Goal: Task Accomplishment & Management: Manage account settings

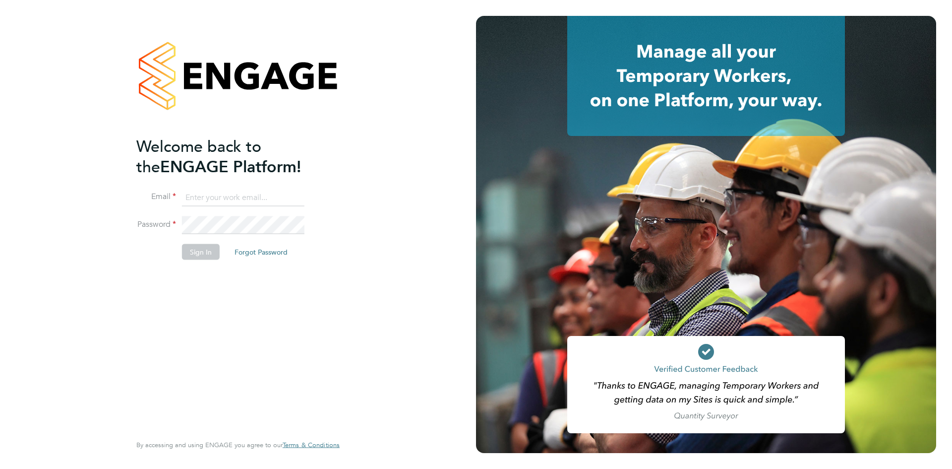
type input "michelle.aldridge@adore-recruitment.co.uk"
click at [200, 252] on button "Sign In" at bounding box center [201, 252] width 38 height 16
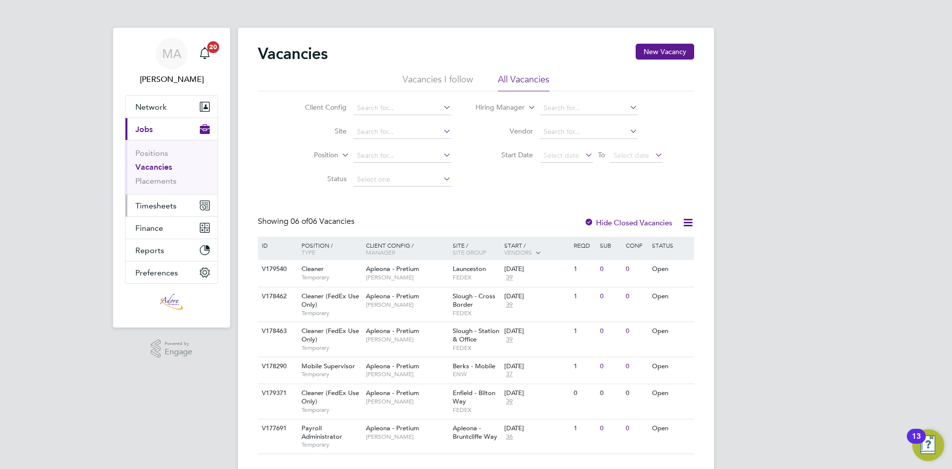
click at [172, 204] on span "Timesheets" at bounding box center [155, 205] width 41 height 9
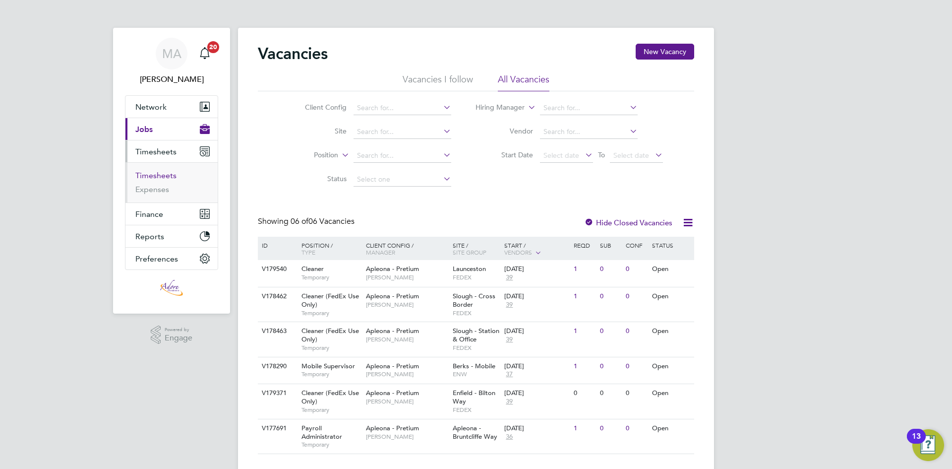
click at [166, 174] on link "Timesheets" at bounding box center [155, 175] width 41 height 9
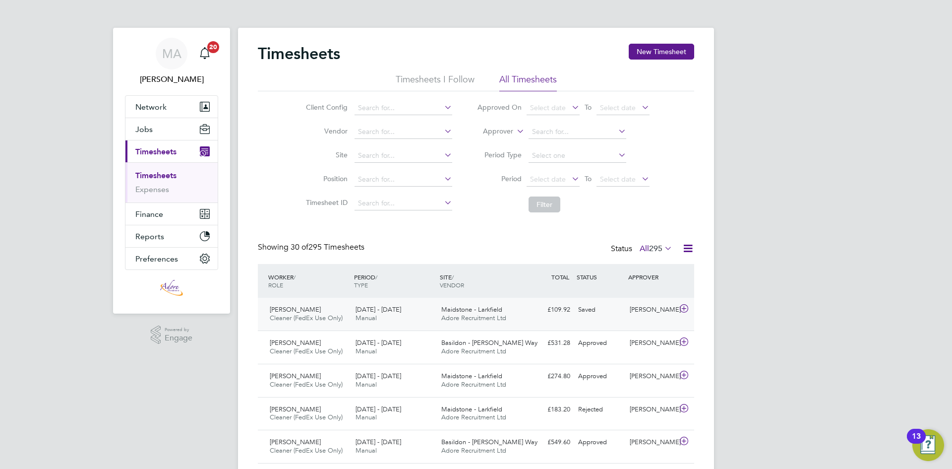
click at [425, 319] on div "23 - 29 Aug 2025 Manual" at bounding box center [395, 313] width 86 height 25
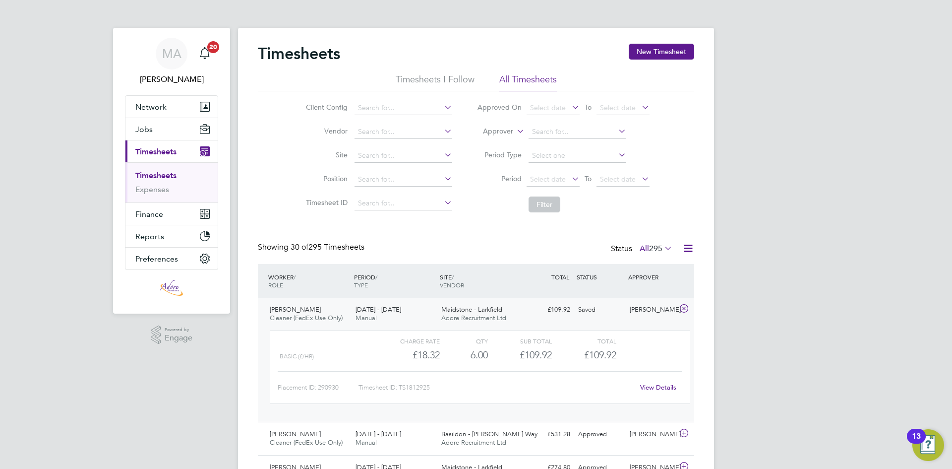
click at [668, 386] on link "View Details" at bounding box center [658, 387] width 36 height 8
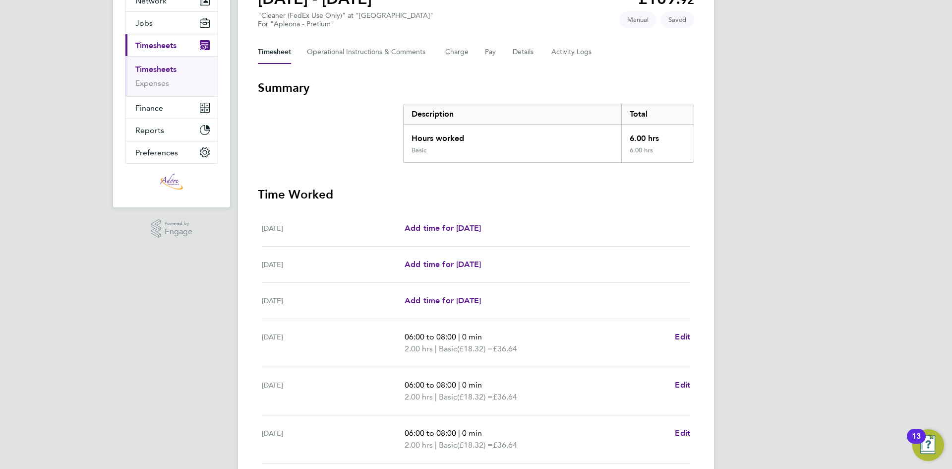
scroll to position [188, 0]
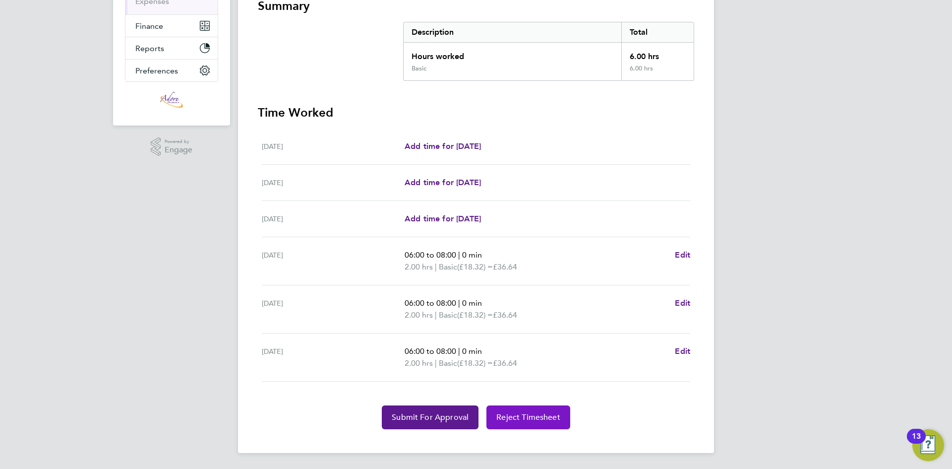
click at [554, 412] on span "Reject Timesheet" at bounding box center [528, 417] width 64 height 10
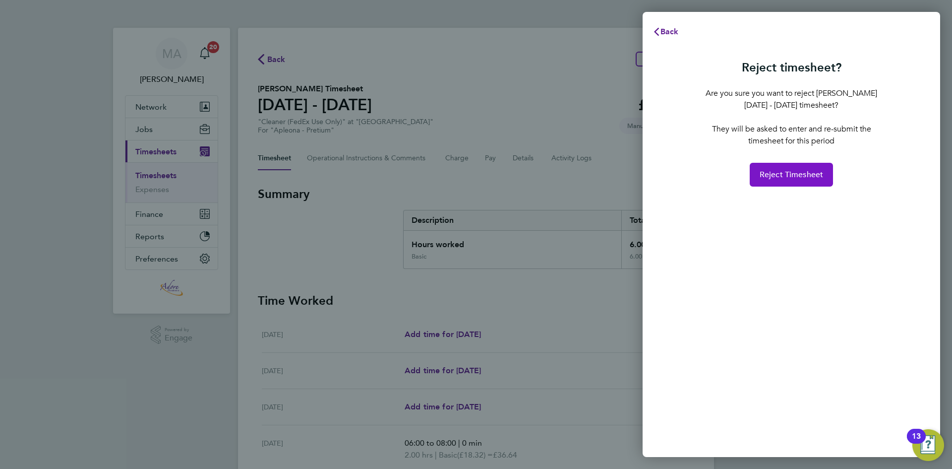
click at [804, 172] on span "Reject Timesheet" at bounding box center [792, 175] width 64 height 10
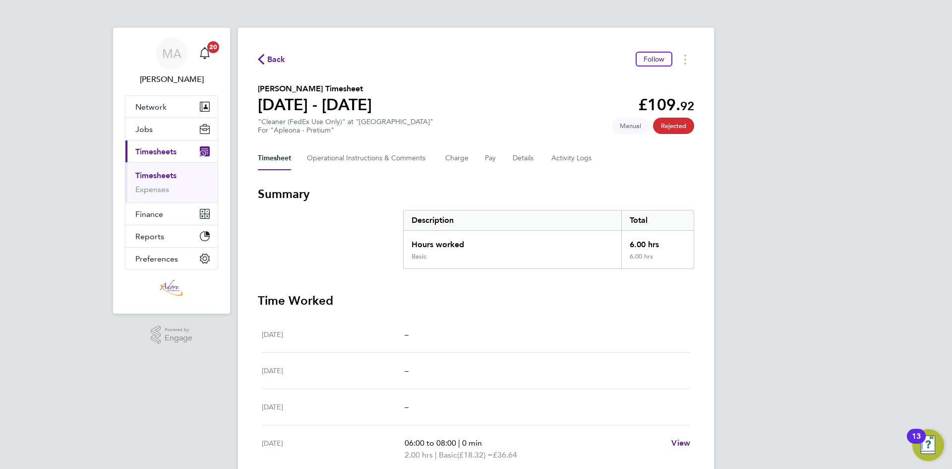
click at [268, 58] on span "Back" at bounding box center [276, 60] width 18 height 12
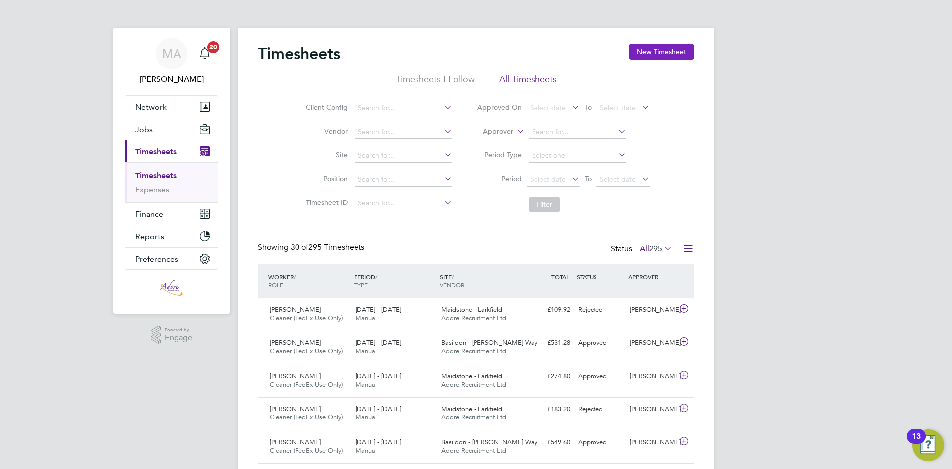
click at [660, 55] on button "New Timesheet" at bounding box center [661, 52] width 65 height 16
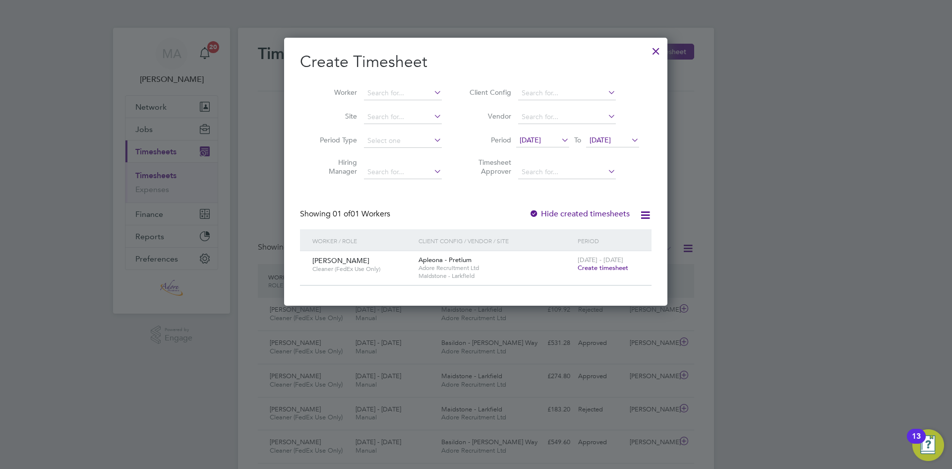
click at [623, 267] on span "Create timesheet" at bounding box center [603, 267] width 51 height 8
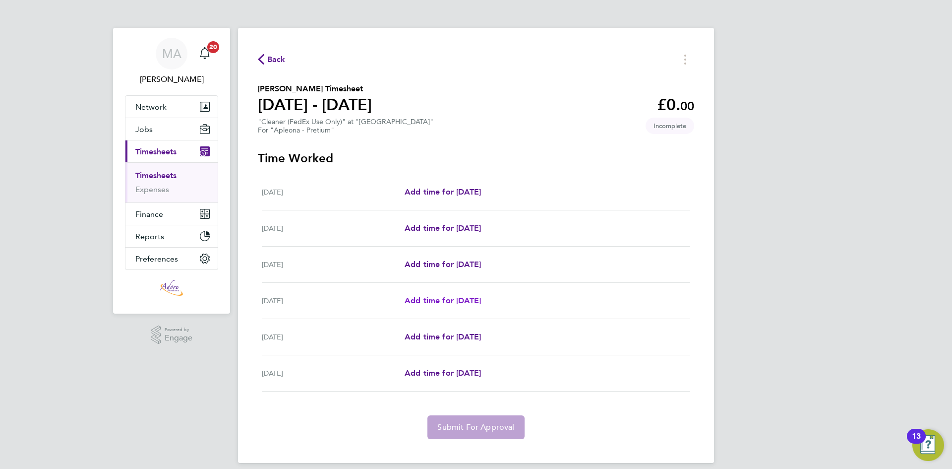
click at [459, 302] on span "Add time for Tue 26 Aug" at bounding box center [443, 300] width 76 height 9
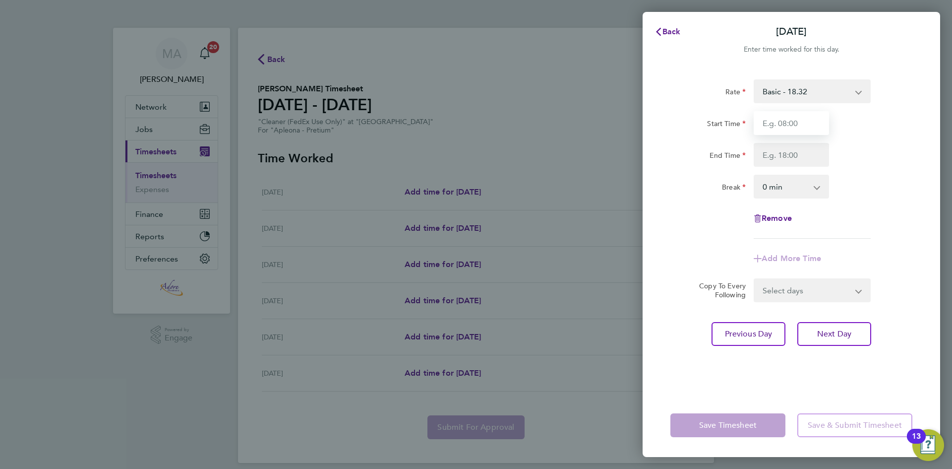
drag, startPoint x: 792, startPoint y: 122, endPoint x: 801, endPoint y: 130, distance: 11.6
click at [792, 122] on input "Start Time" at bounding box center [791, 123] width 75 height 24
type input "06:00"
drag, startPoint x: 792, startPoint y: 153, endPoint x: 802, endPoint y: 167, distance: 17.1
click at [792, 153] on input "End Time" at bounding box center [791, 155] width 75 height 24
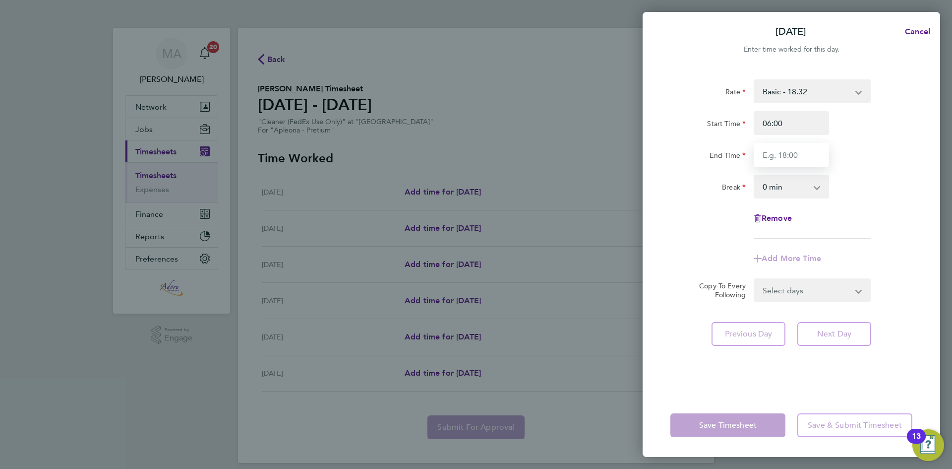
type input "08:00"
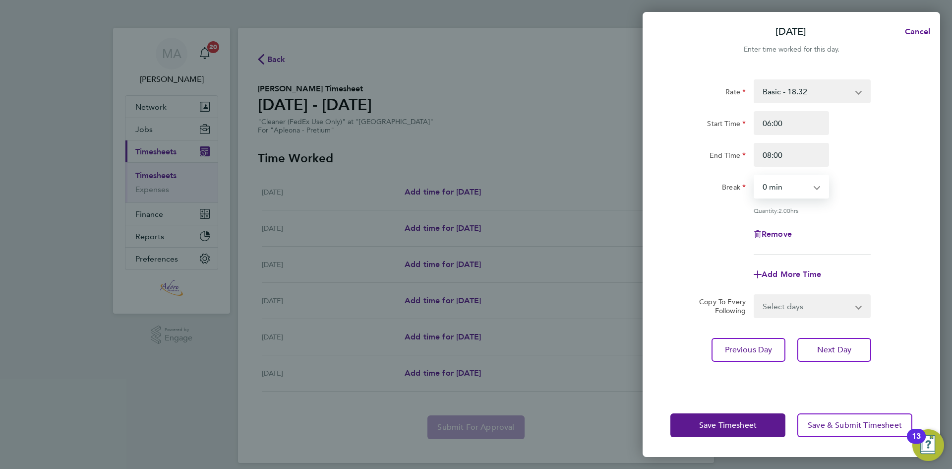
click at [770, 188] on select "0 min 15 min 30 min 45 min 60 min 75 min 90 min" at bounding box center [785, 187] width 61 height 22
drag, startPoint x: 774, startPoint y: 189, endPoint x: 781, endPoint y: 203, distance: 15.8
click at [774, 189] on select "0 min 15 min 30 min 45 min 60 min 75 min 90 min" at bounding box center [785, 187] width 61 height 22
click at [834, 356] on button "Next Day" at bounding box center [834, 350] width 74 height 24
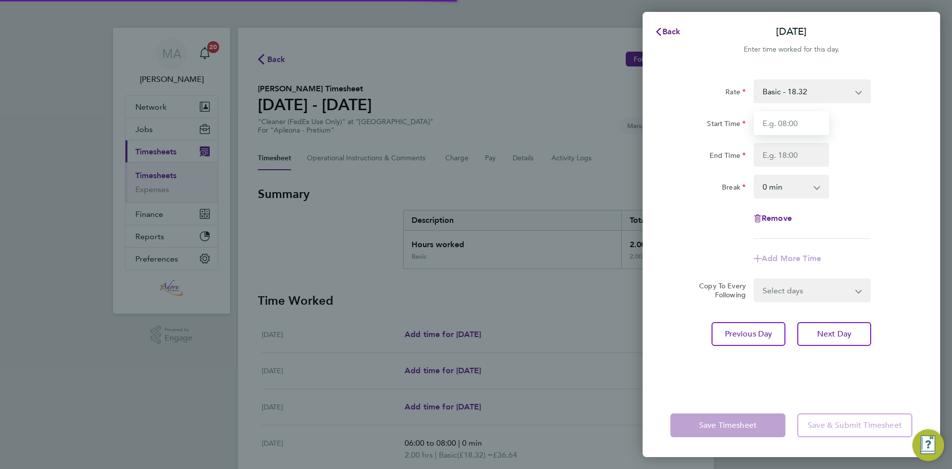
click at [785, 122] on input "Start Time" at bounding box center [791, 123] width 75 height 24
type input "06:00"
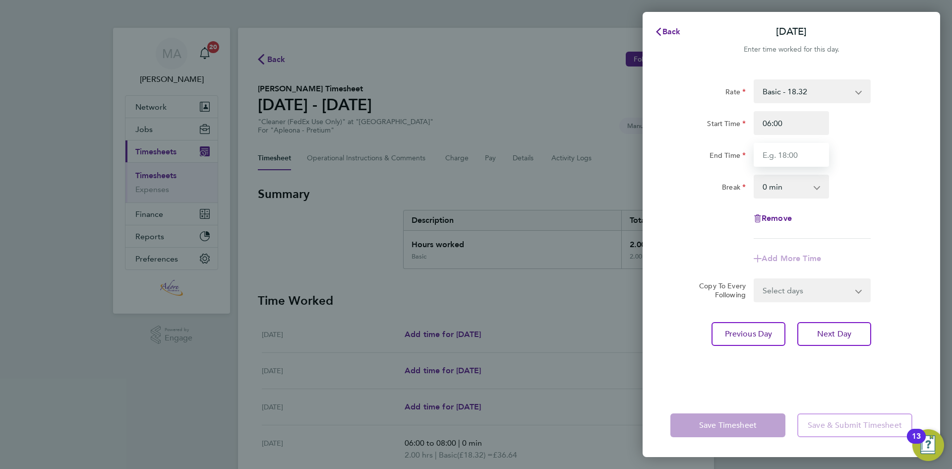
drag, startPoint x: 791, startPoint y: 158, endPoint x: 795, endPoint y: 166, distance: 9.3
click at [791, 158] on input "End Time" at bounding box center [791, 155] width 75 height 24
type input "08:00"
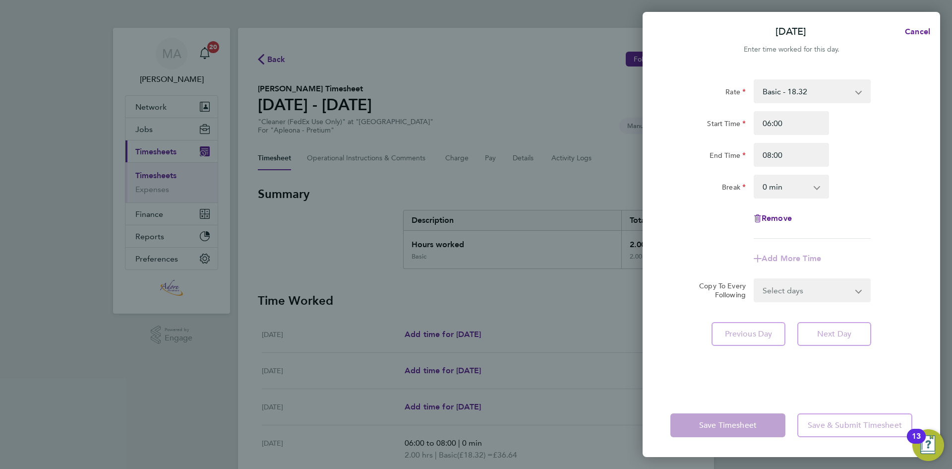
drag, startPoint x: 781, startPoint y: 180, endPoint x: 786, endPoint y: 191, distance: 11.5
click at [780, 180] on select "0 min 15 min 30 min 45 min 60 min 75 min 90 min" at bounding box center [785, 187] width 61 height 22
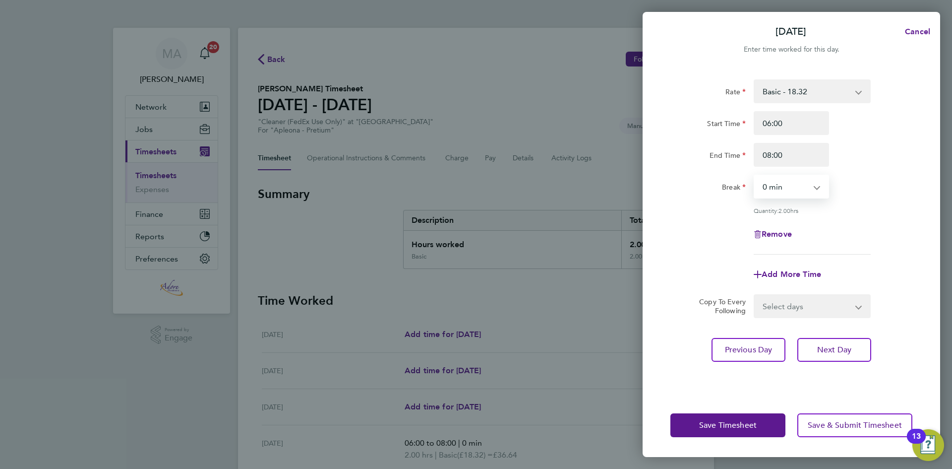
drag, startPoint x: 865, startPoint y: 216, endPoint x: 860, endPoint y: 239, distance: 23.2
click at [865, 216] on div "Rate Basic - 18.32 Start Time 06:00 End Time 08:00 Break 0 min 15 min 30 min 45…" at bounding box center [791, 166] width 242 height 175
click at [842, 355] on button "Next Day" at bounding box center [834, 350] width 74 height 24
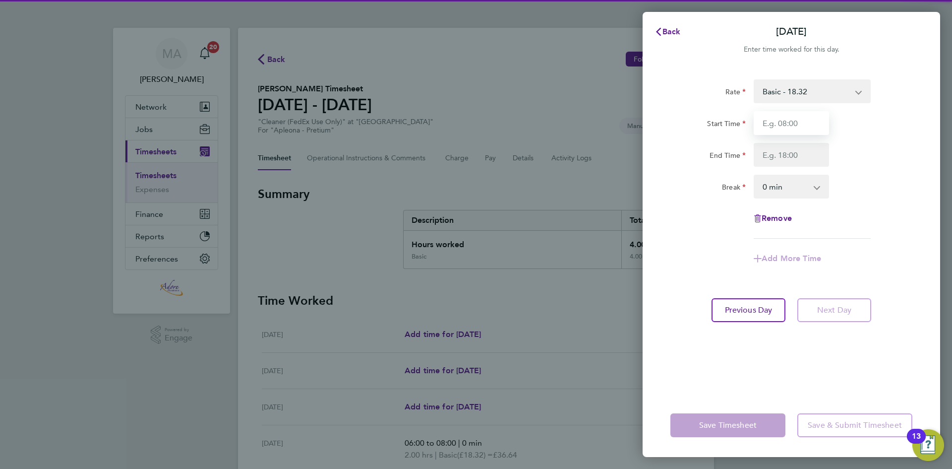
click at [781, 122] on input "Start Time" at bounding box center [791, 123] width 75 height 24
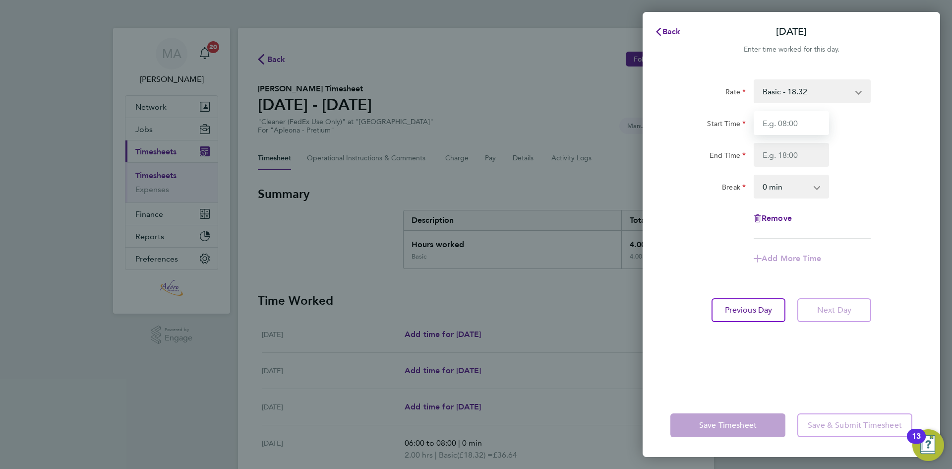
type input "06:00"
drag, startPoint x: 780, startPoint y: 153, endPoint x: 787, endPoint y: 160, distance: 10.5
click at [780, 153] on input "End Time" at bounding box center [791, 155] width 75 height 24
type input "08:00"
click at [780, 190] on select "0 min 15 min 30 min 45 min 60 min 75 min 90 min" at bounding box center [785, 187] width 61 height 22
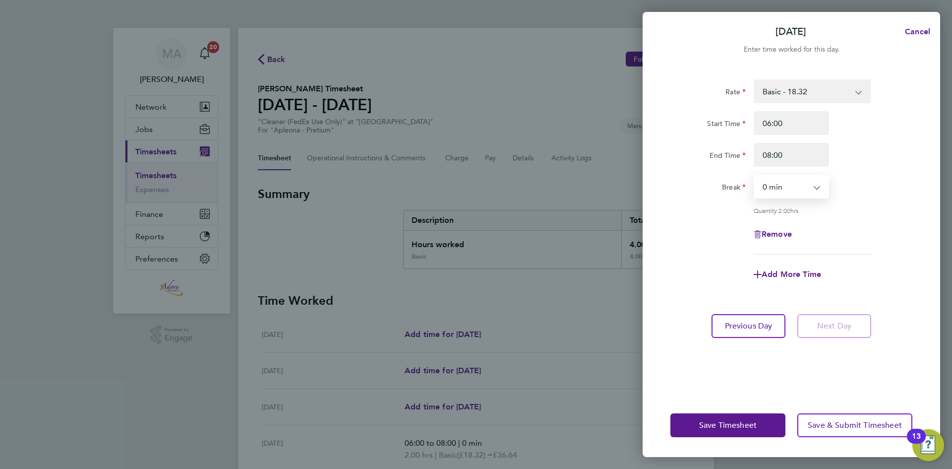
click at [755, 176] on select "0 min 15 min 30 min 45 min 60 min 75 min 90 min" at bounding box center [785, 187] width 61 height 22
click at [762, 423] on button "Save Timesheet" at bounding box center [727, 425] width 115 height 24
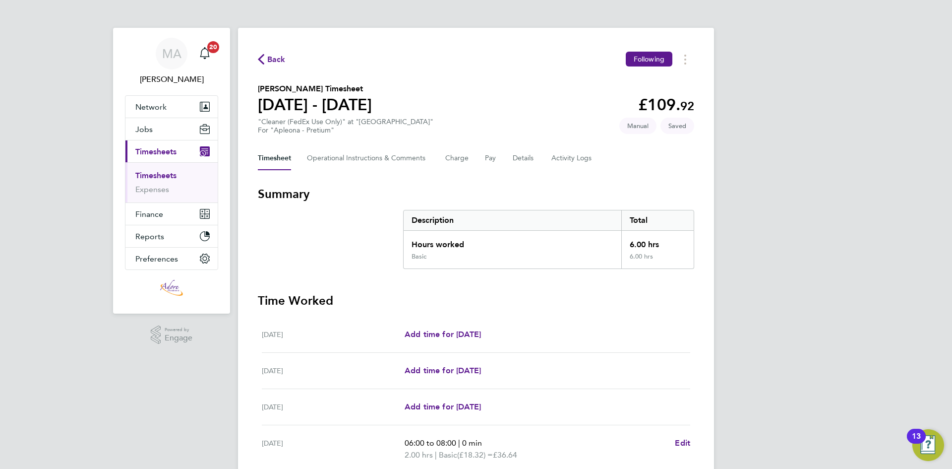
click at [928, 446] on img "Open Resource Center, 13 new notifications" at bounding box center [928, 445] width 32 height 32
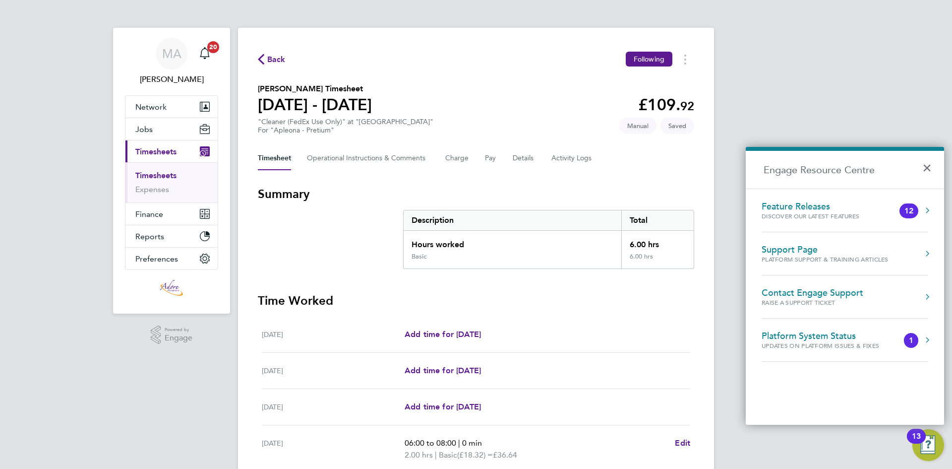
click at [269, 59] on span "Back" at bounding box center [276, 60] width 18 height 12
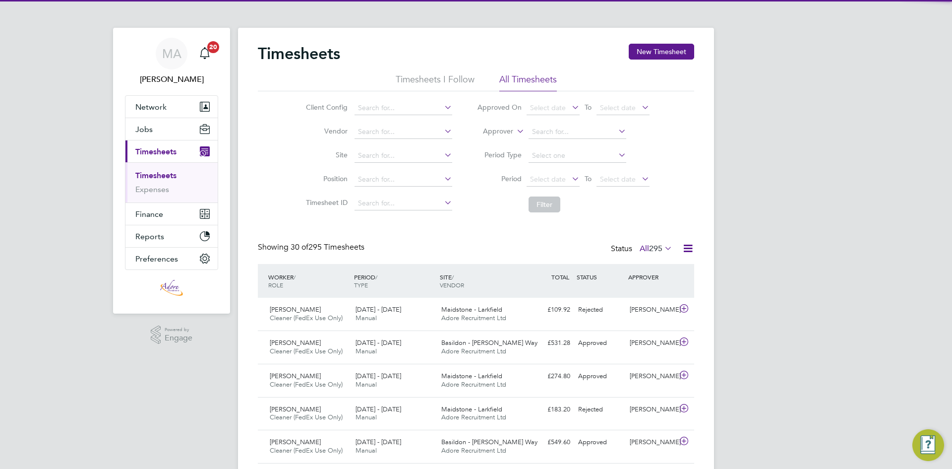
scroll to position [25, 86]
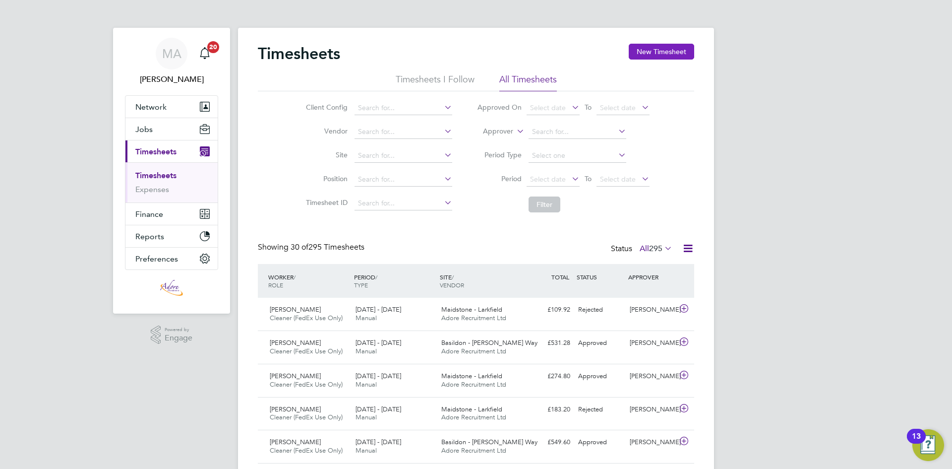
click at [653, 53] on button "New Timesheet" at bounding box center [661, 52] width 65 height 16
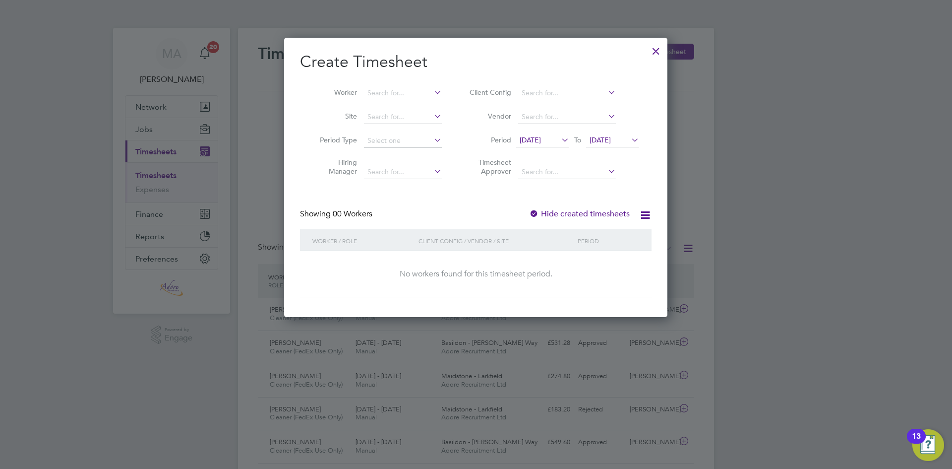
click at [559, 139] on icon at bounding box center [559, 140] width 0 height 14
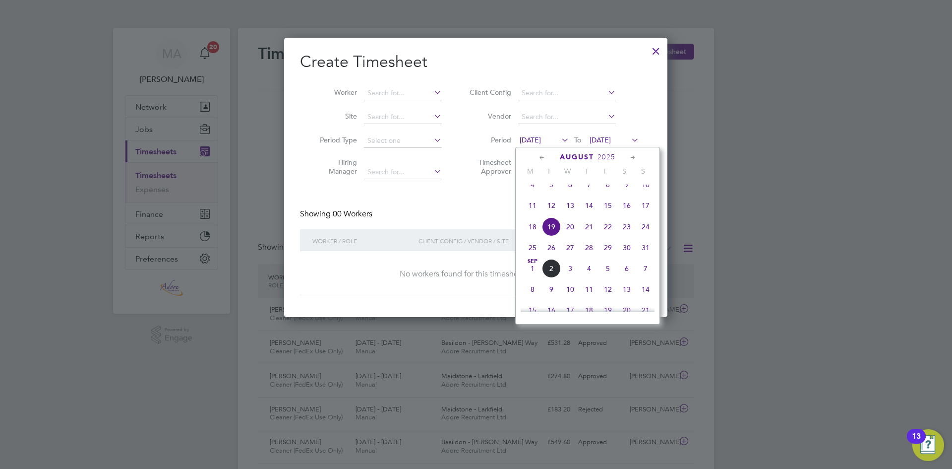
click at [549, 234] on span "19" at bounding box center [551, 226] width 19 height 19
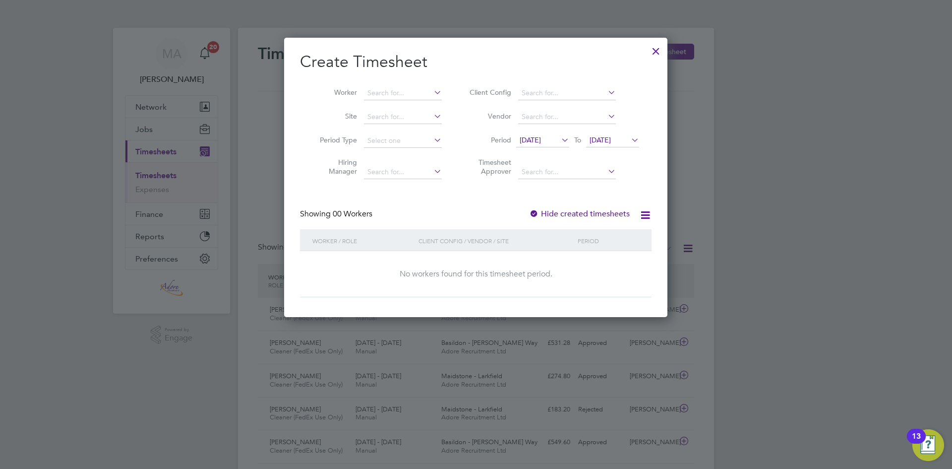
click at [611, 140] on span "26 Aug 2025" at bounding box center [600, 139] width 21 height 9
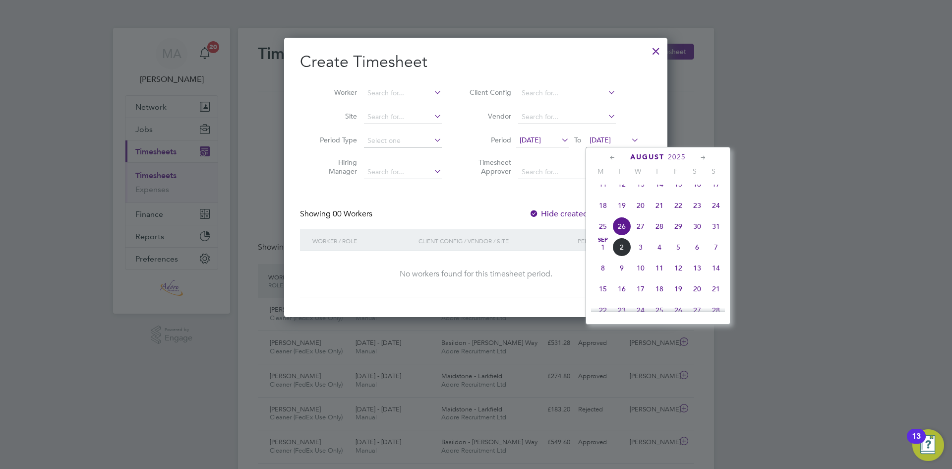
click at [717, 236] on span "31" at bounding box center [716, 226] width 19 height 19
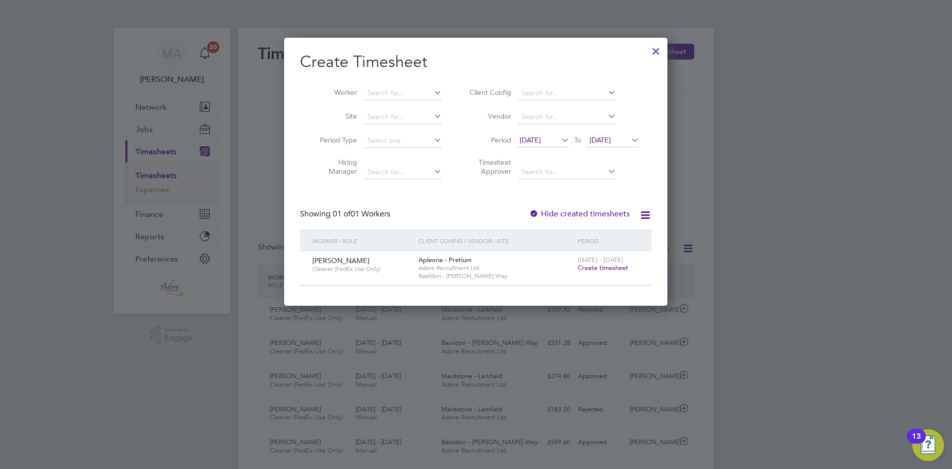
click at [658, 48] on div at bounding box center [656, 49] width 18 height 18
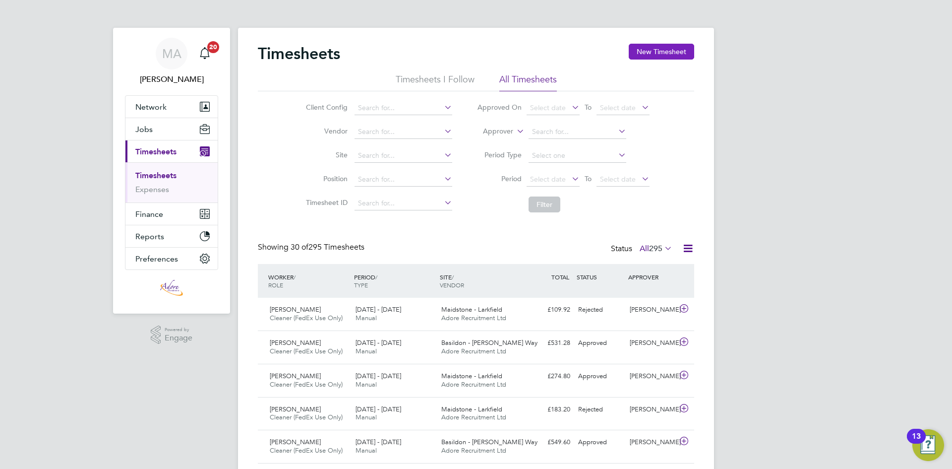
click at [658, 48] on button "New Timesheet" at bounding box center [661, 52] width 65 height 16
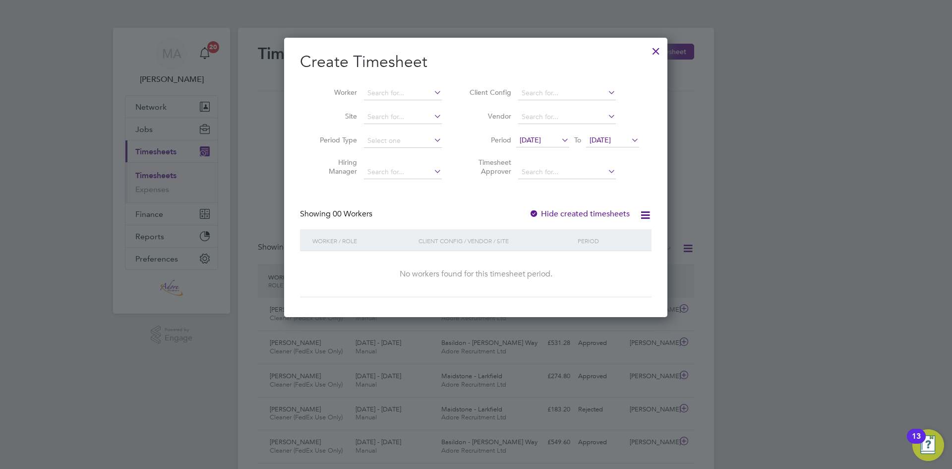
click at [559, 141] on icon at bounding box center [559, 140] width 0 height 14
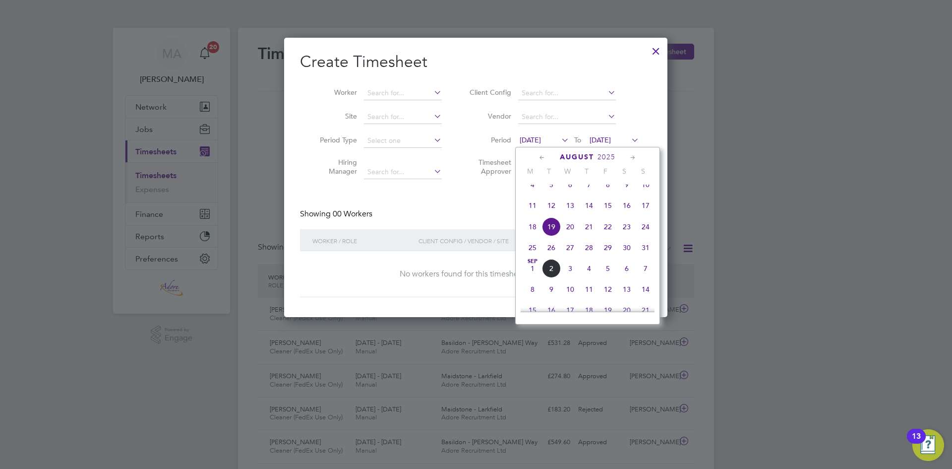
click at [535, 236] on span "18" at bounding box center [532, 226] width 19 height 19
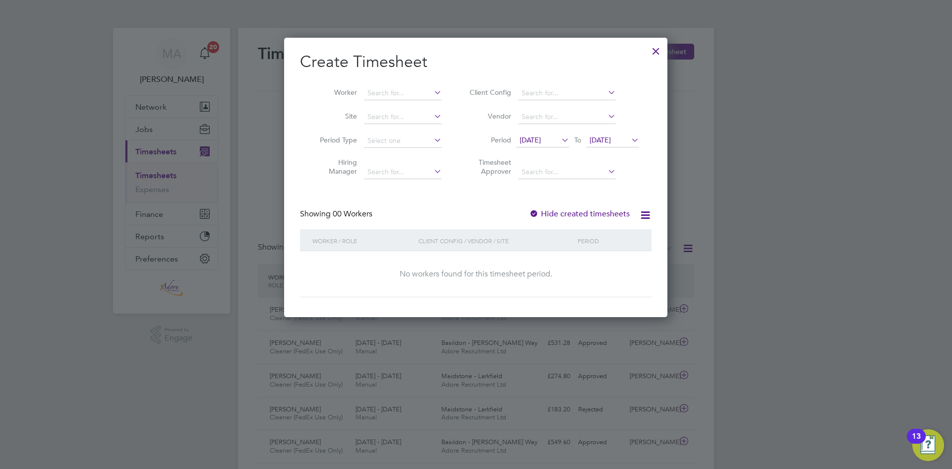
click at [605, 139] on span "26 Aug 2025" at bounding box center [600, 139] width 21 height 9
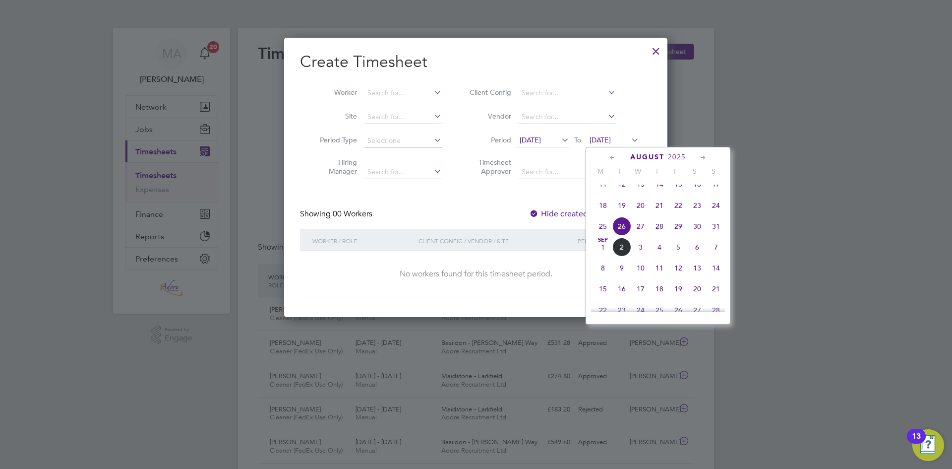
click at [717, 234] on span "31" at bounding box center [716, 226] width 19 height 19
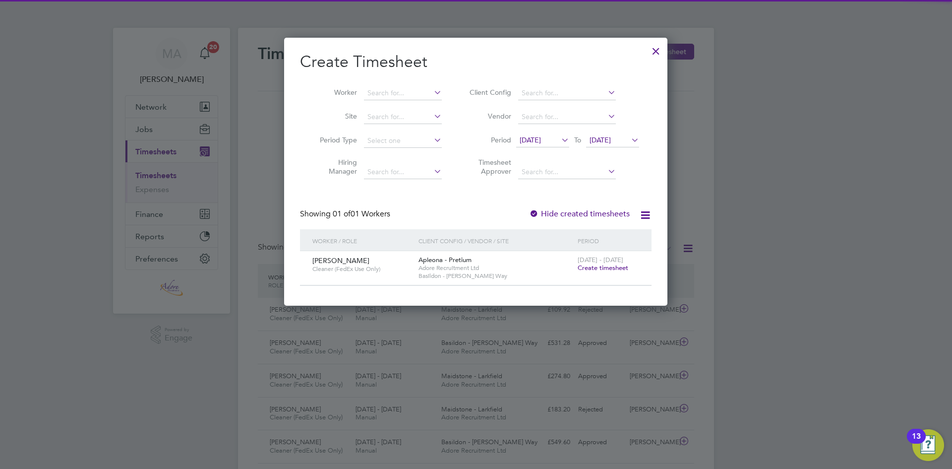
click at [559, 143] on icon at bounding box center [559, 140] width 0 height 14
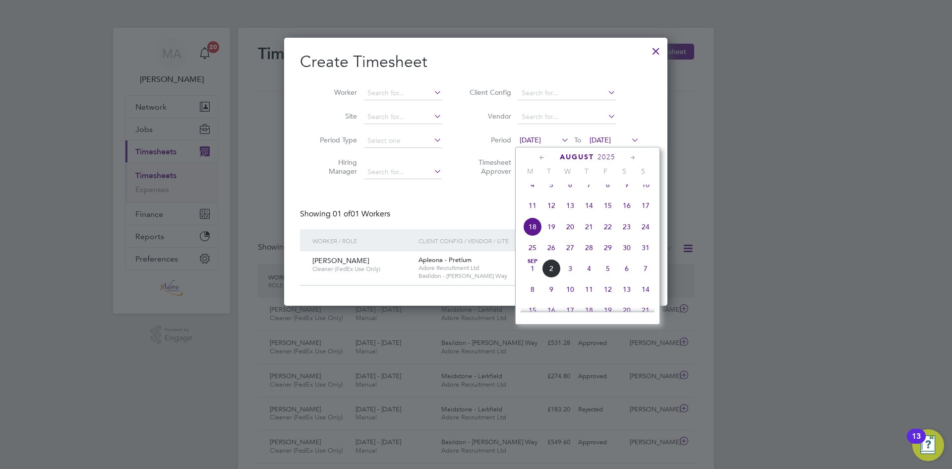
click at [529, 257] on span "25" at bounding box center [532, 247] width 19 height 19
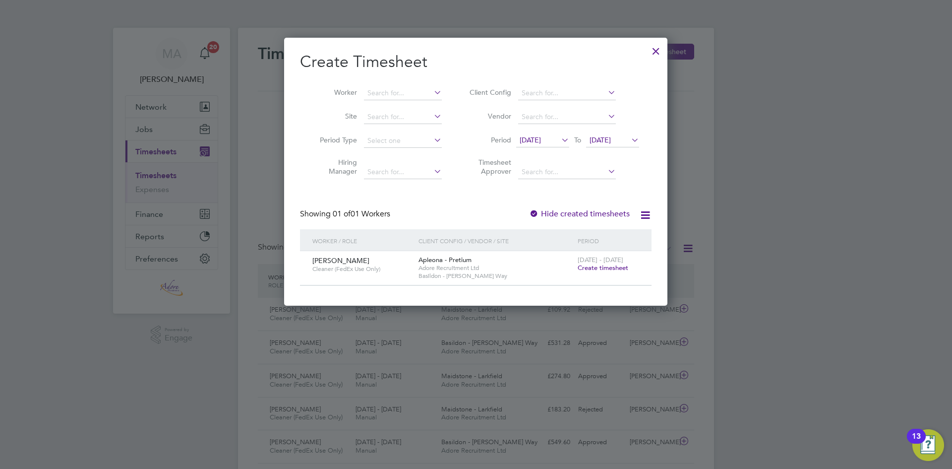
click at [641, 215] on icon at bounding box center [645, 215] width 12 height 12
click at [657, 50] on div at bounding box center [656, 49] width 18 height 18
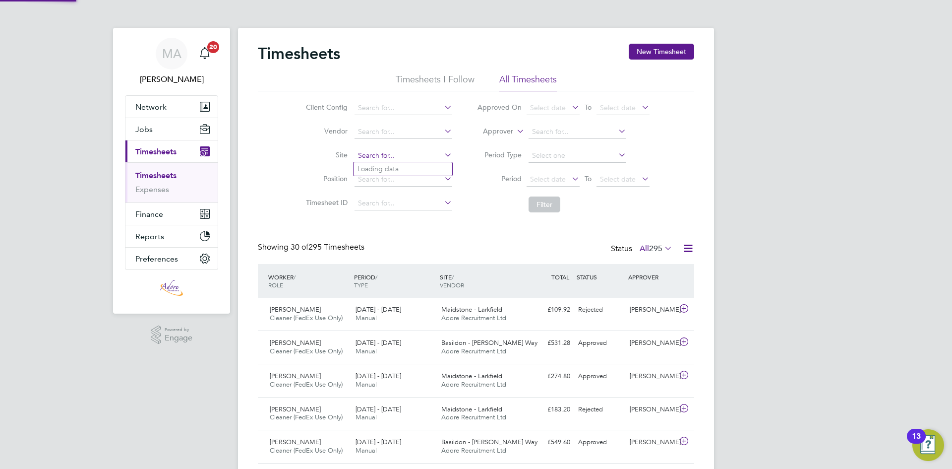
click at [377, 153] on input at bounding box center [404, 156] width 98 height 14
click at [395, 180] on li "Maids tone - Larkfield" at bounding box center [403, 182] width 99 height 13
type input "Maidstone - Larkfield"
click at [549, 206] on button "Filter" at bounding box center [545, 204] width 32 height 16
click at [502, 314] on span "Adore Recruitment Ltd" at bounding box center [473, 317] width 65 height 8
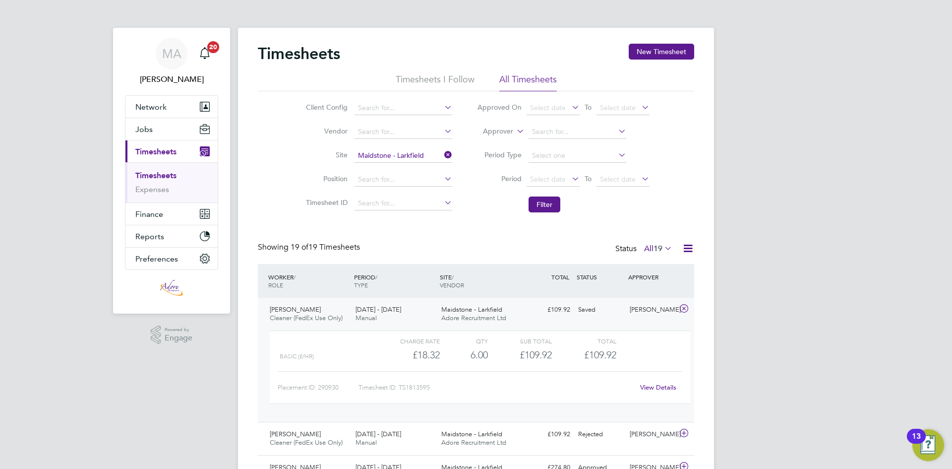
click at [658, 387] on link "View Details" at bounding box center [658, 387] width 36 height 8
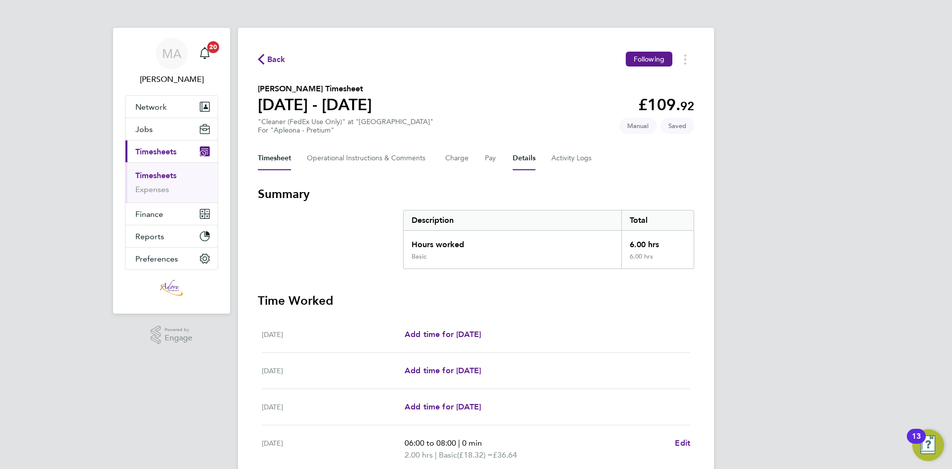
click at [526, 158] on button "Details" at bounding box center [524, 158] width 23 height 24
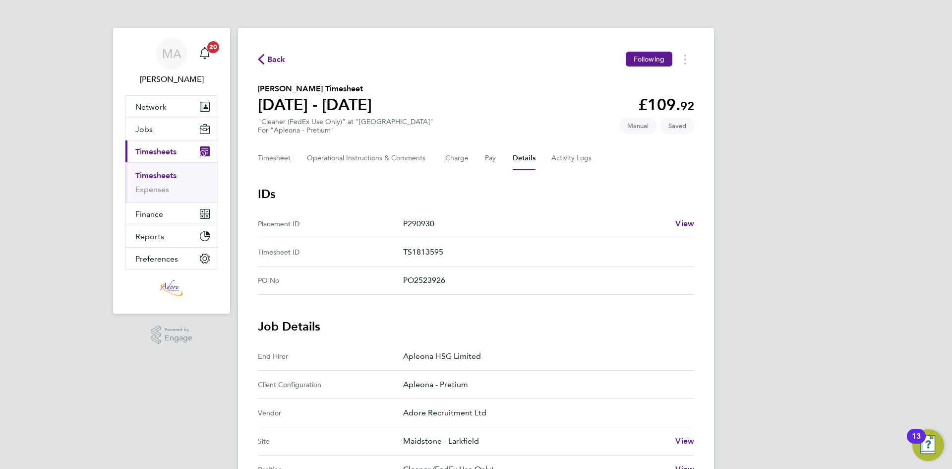
click at [264, 57] on icon "button" at bounding box center [261, 59] width 6 height 10
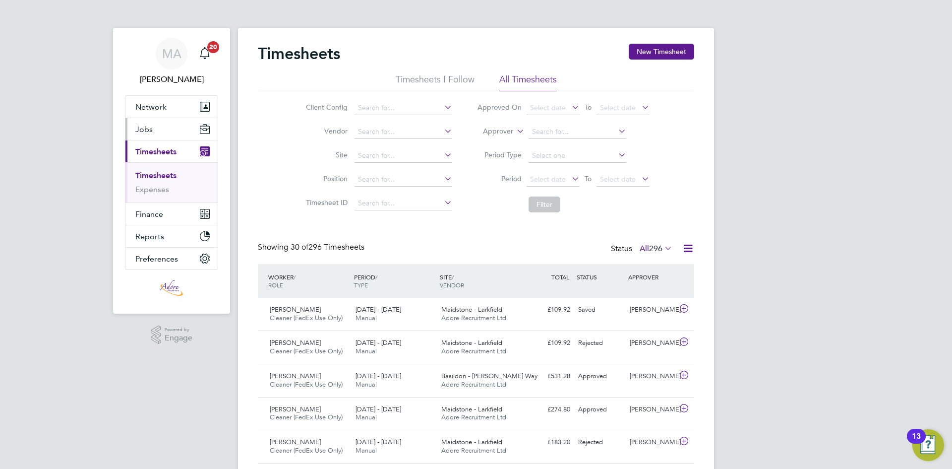
click at [155, 129] on button "Jobs" at bounding box center [171, 129] width 92 height 22
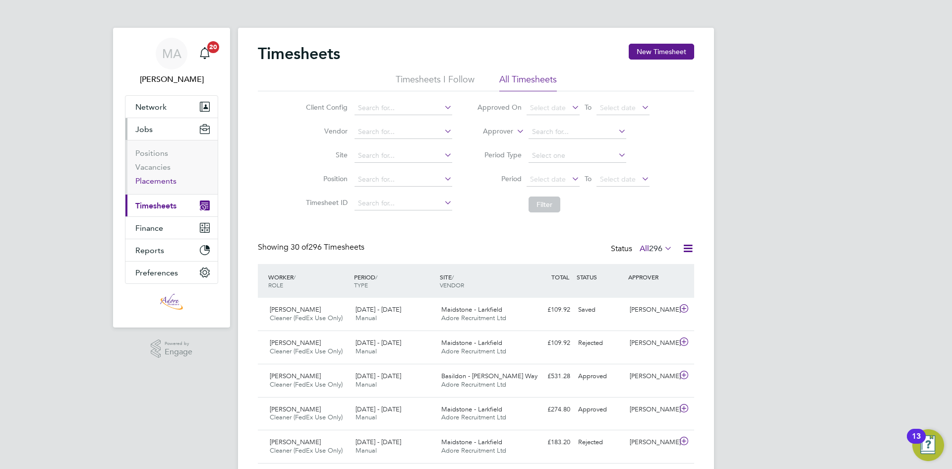
click at [163, 181] on link "Placements" at bounding box center [155, 180] width 41 height 9
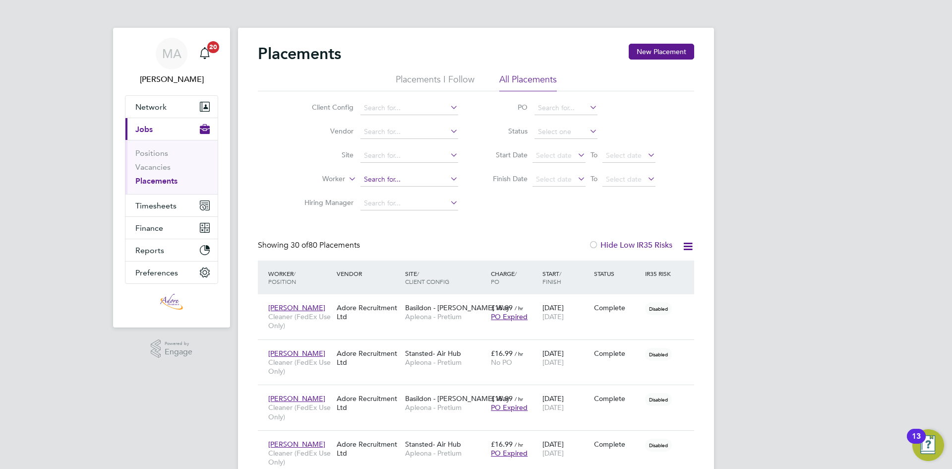
click at [380, 178] on input at bounding box center [409, 180] width 98 height 14
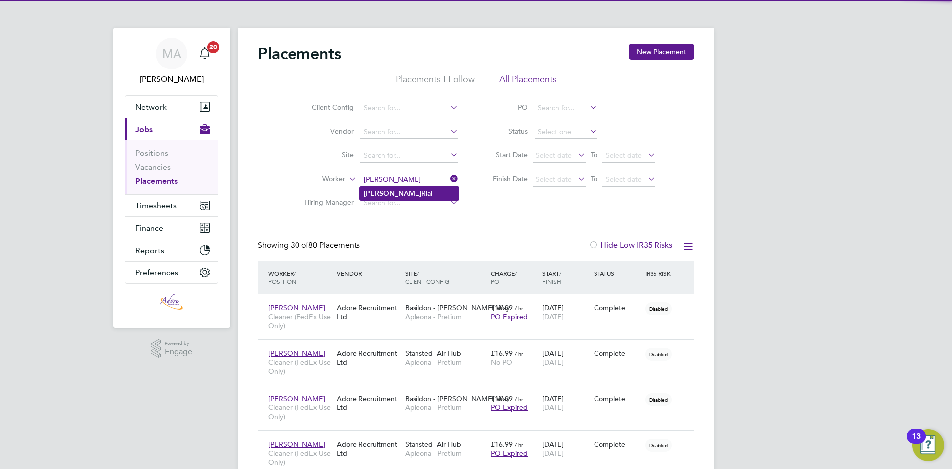
click at [392, 190] on li "Tillie Rial" at bounding box center [409, 192] width 99 height 13
type input "[PERSON_NAME]"
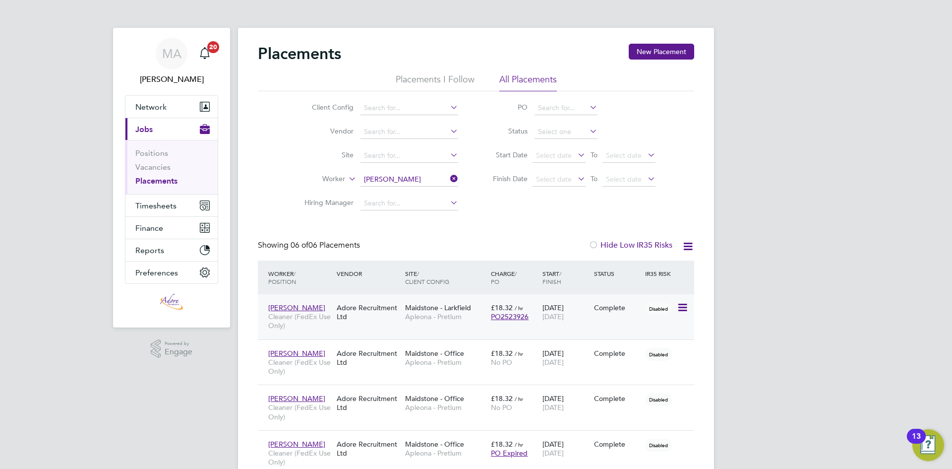
click at [564, 320] on span "[DATE]" at bounding box center [552, 316] width 21 height 9
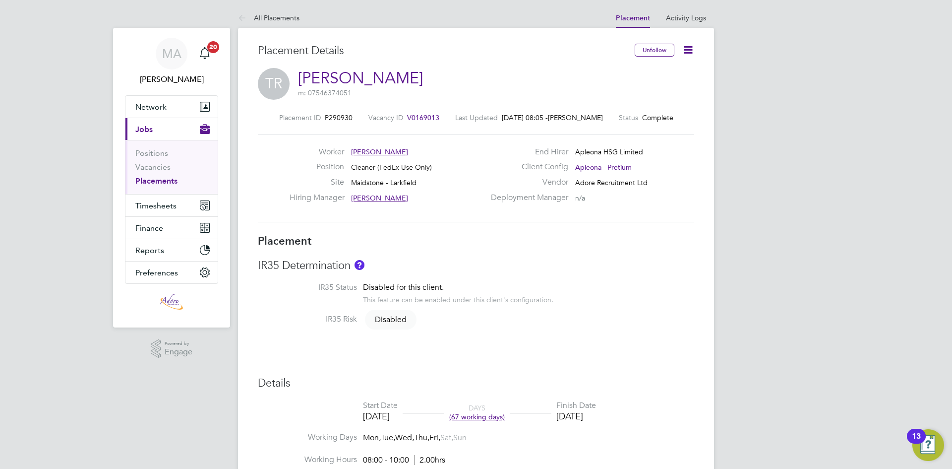
click at [505, 416] on span "(67 working days)" at bounding box center [477, 416] width 56 height 9
click at [691, 50] on icon at bounding box center [688, 50] width 12 height 12
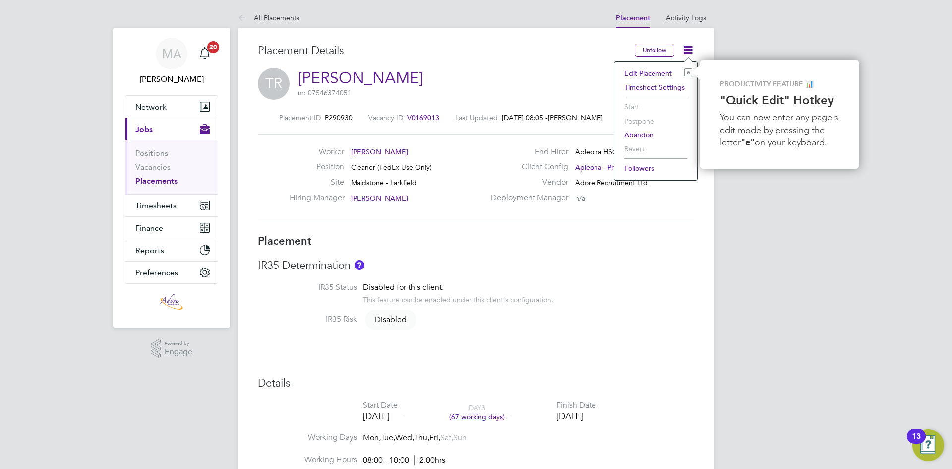
click at [640, 72] on li "Edit Placement e" at bounding box center [655, 73] width 73 height 14
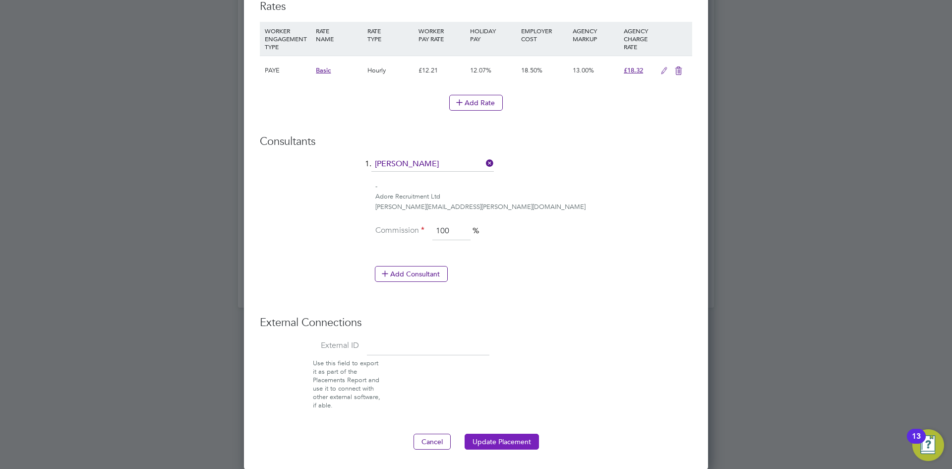
click at [493, 445] on button "Update Placement" at bounding box center [502, 441] width 74 height 16
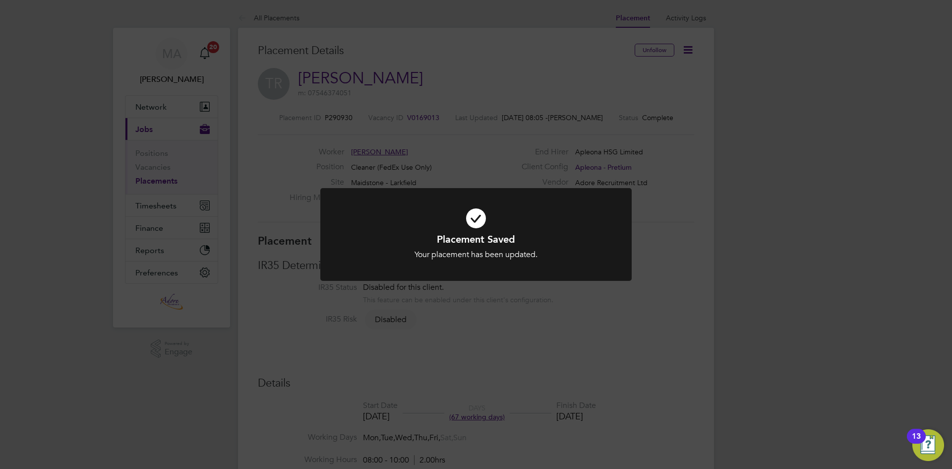
click at [245, 18] on div "Placement Saved Your placement has been updated. Cancel Okay" at bounding box center [476, 234] width 952 height 469
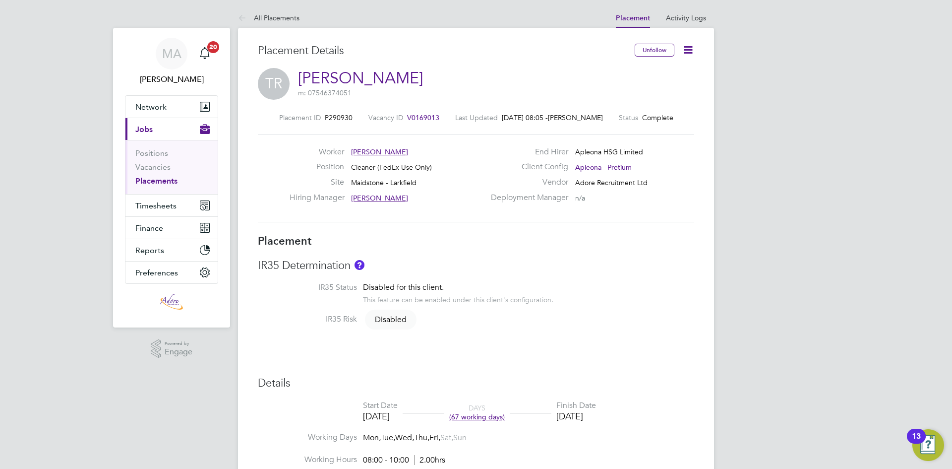
click at [246, 17] on icon at bounding box center [244, 18] width 12 height 12
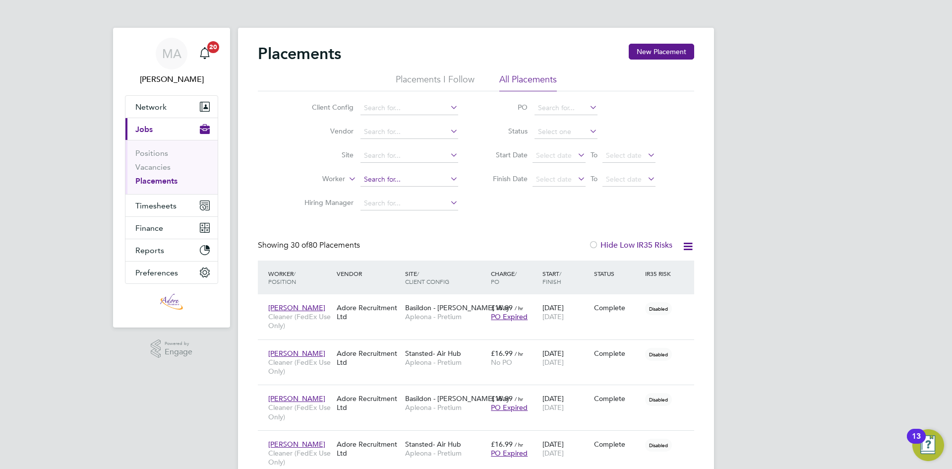
click at [369, 177] on input at bounding box center [409, 180] width 98 height 14
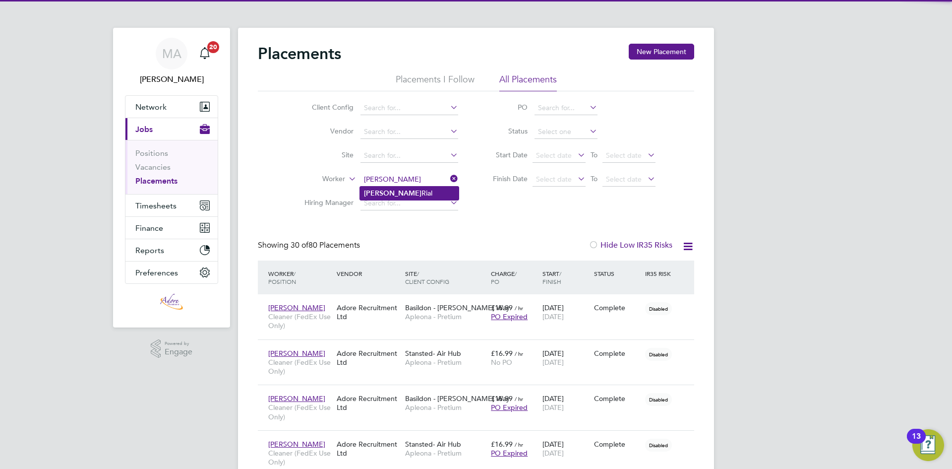
click at [373, 191] on b "Tillie" at bounding box center [393, 193] width 58 height 8
type input "Tillie Rial"
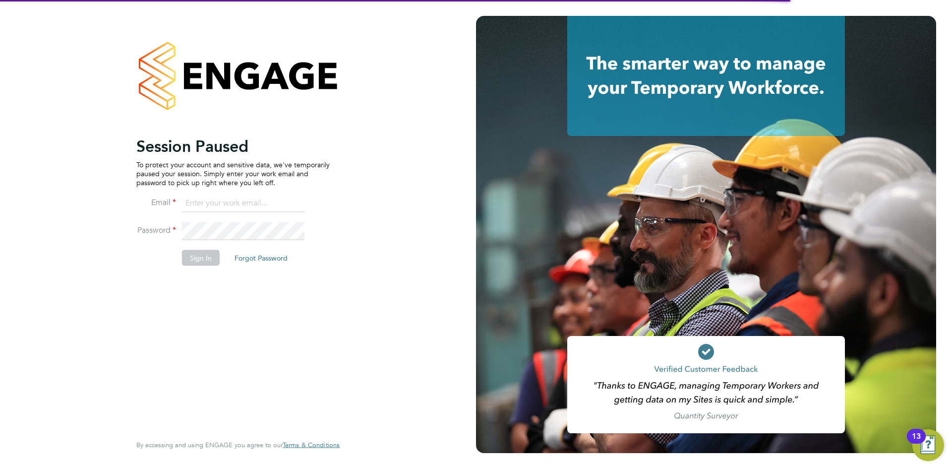
type input "[PERSON_NAME][EMAIL_ADDRESS][PERSON_NAME][DOMAIN_NAME]"
